Goal: Task Accomplishment & Management: Manage account settings

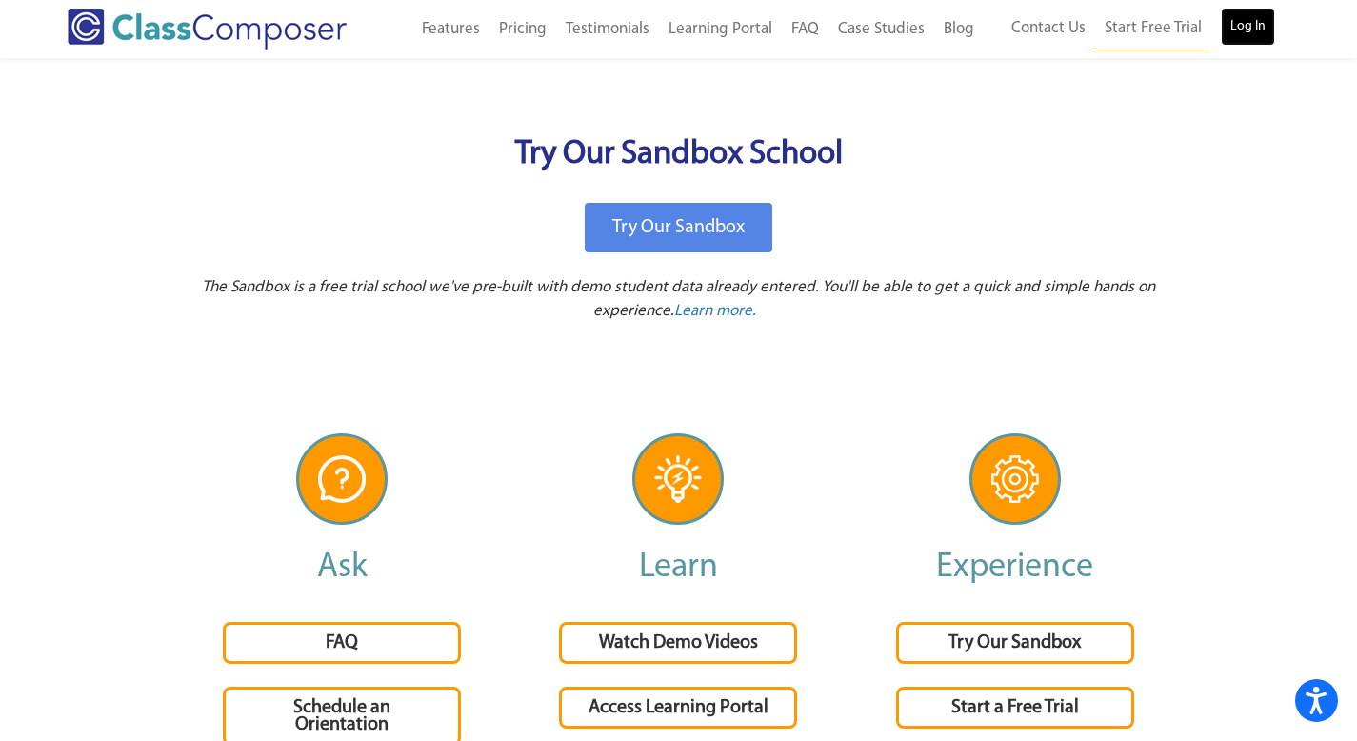
click at [1227, 11] on link "Log In" at bounding box center [1247, 27] width 54 height 38
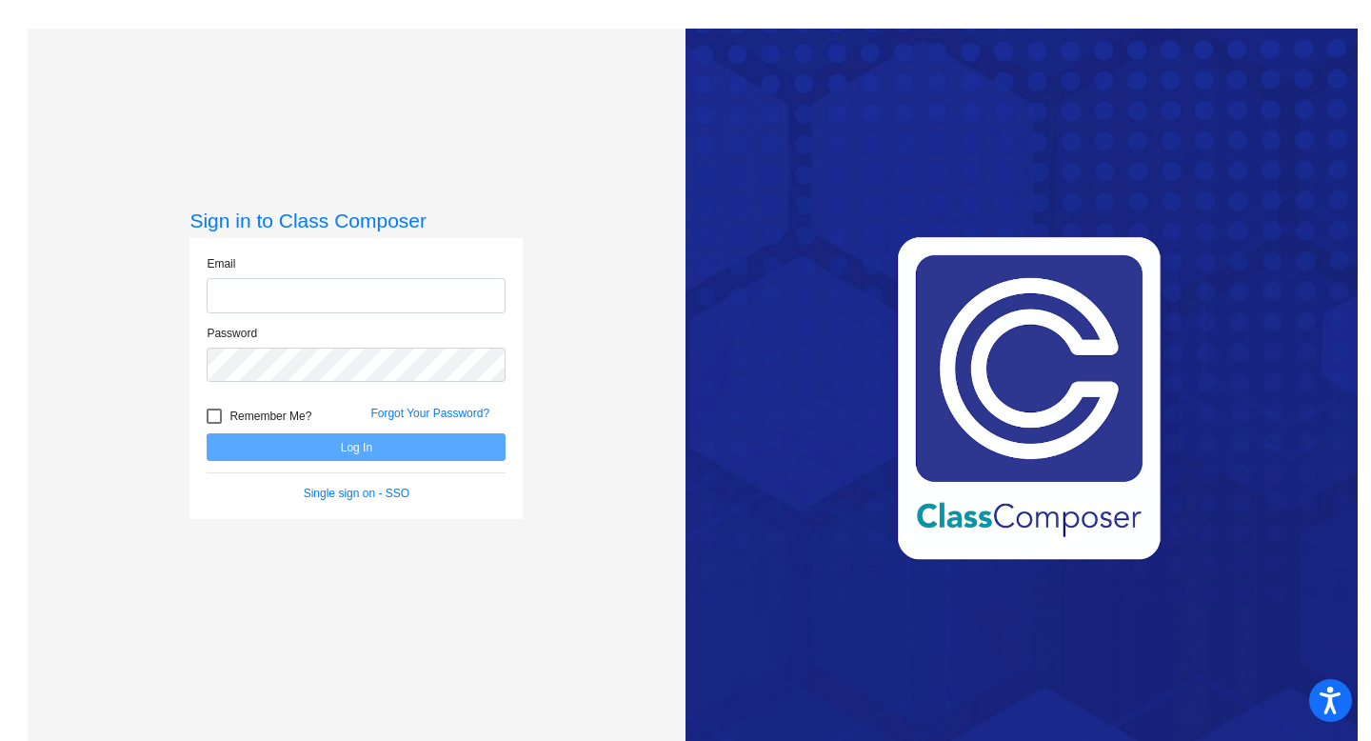
type input "[EMAIL_ADDRESS][DOMAIN_NAME]"
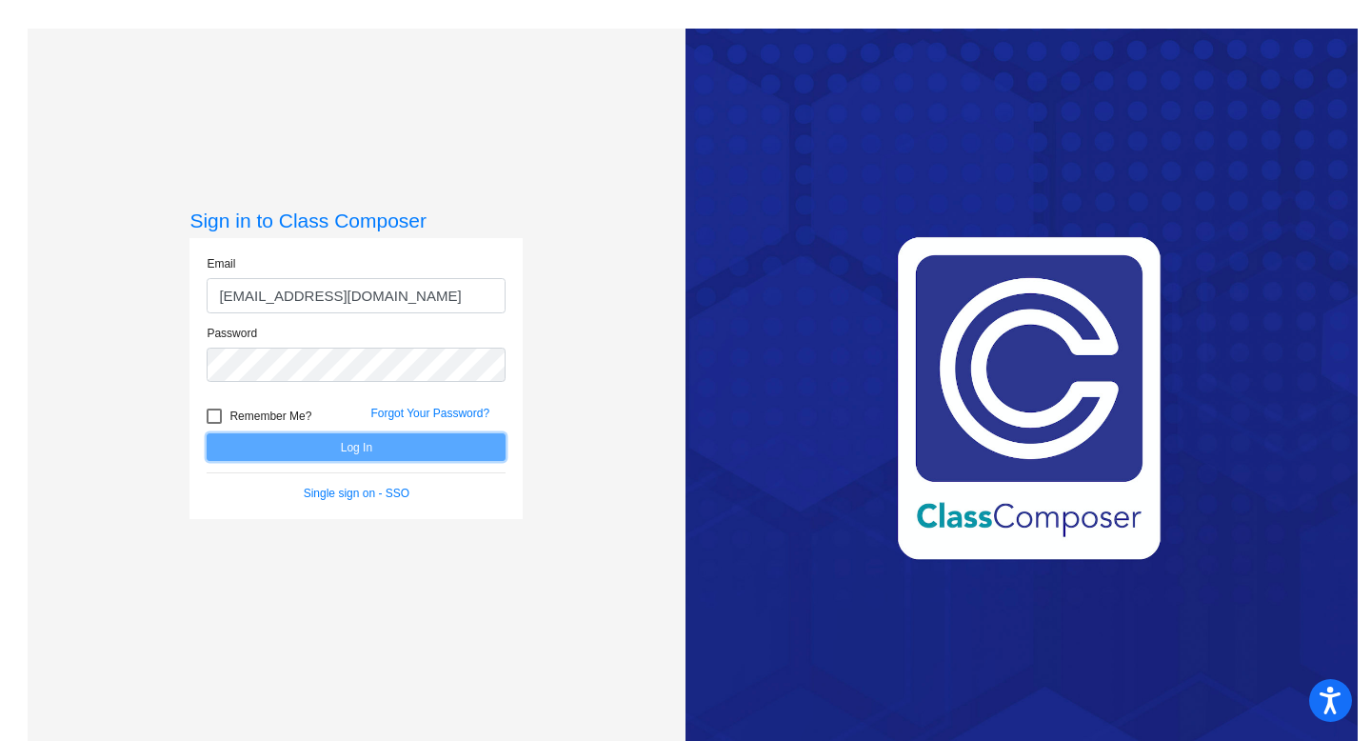
click at [436, 436] on button "Log In" at bounding box center [356, 447] width 299 height 28
click at [432, 440] on button "Log In" at bounding box center [356, 447] width 299 height 28
